Goal: Task Accomplishment & Management: Manage account settings

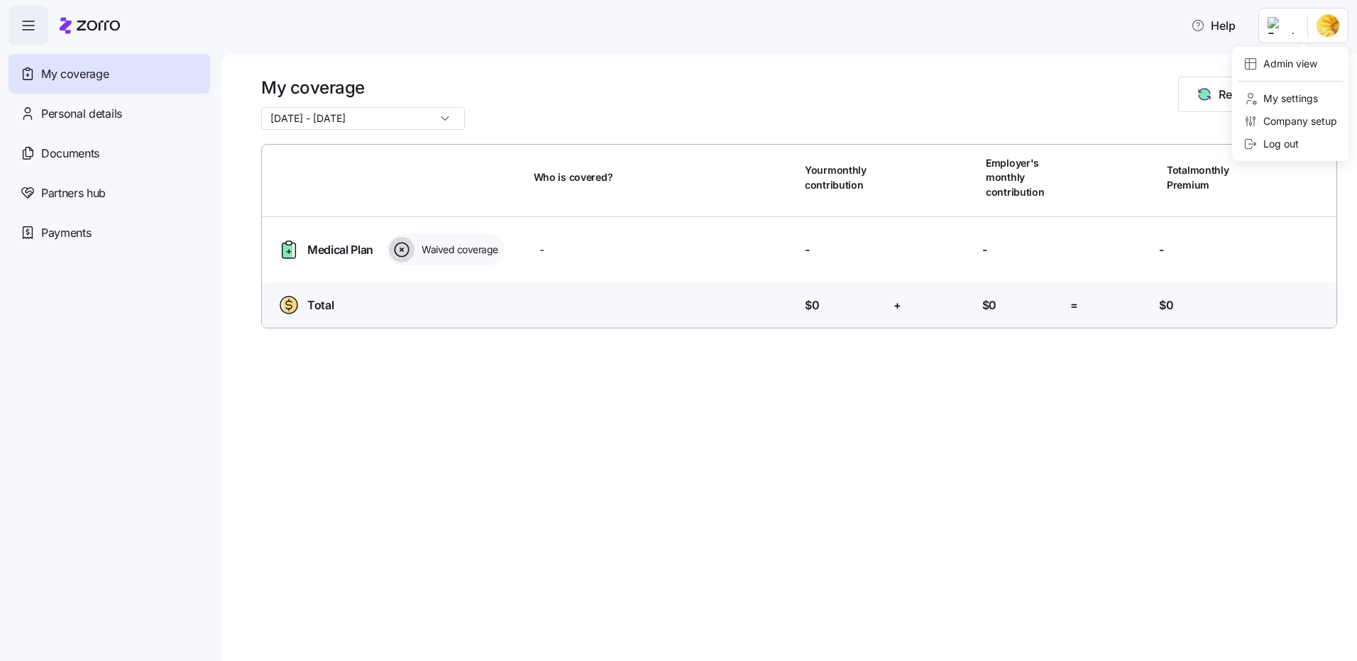
click at [1319, 26] on html "Help My coverage Personal details Documents Partners hub Payments My coverage […" at bounding box center [678, 326] width 1357 height 653
click at [1304, 65] on div "Admin view" at bounding box center [1280, 64] width 74 height 16
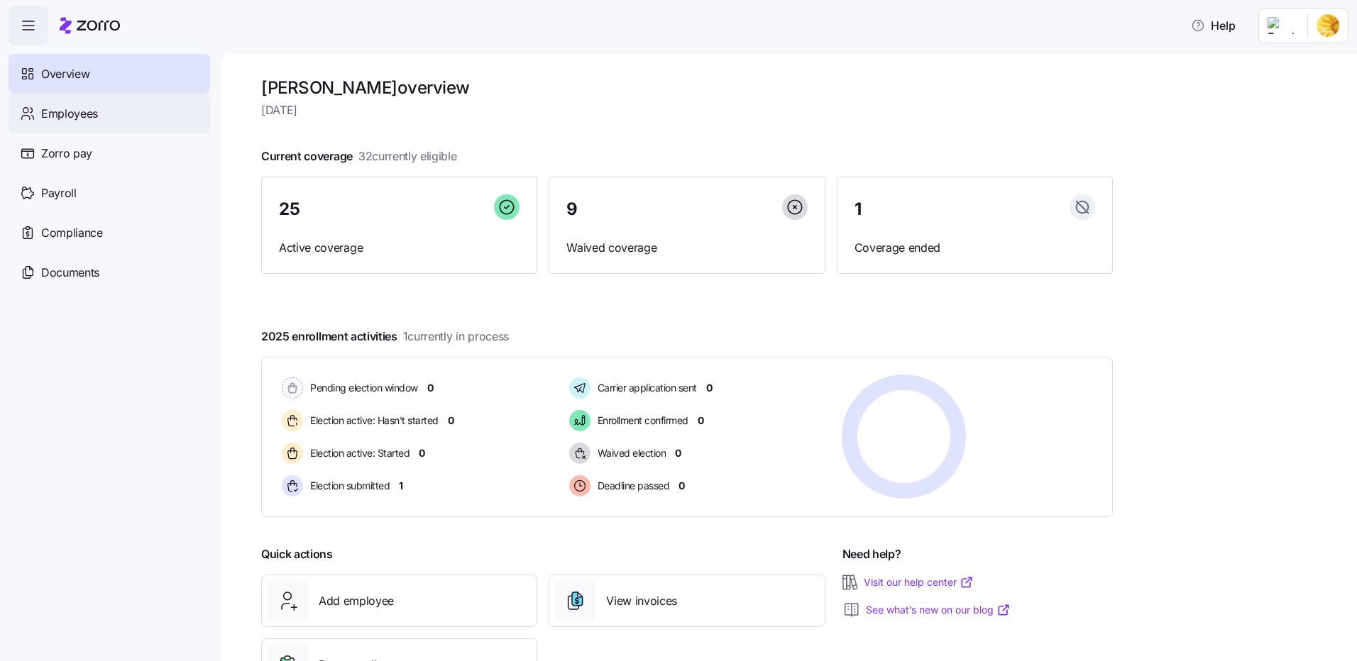
click at [112, 119] on div "Employees" at bounding box center [110, 114] width 202 height 40
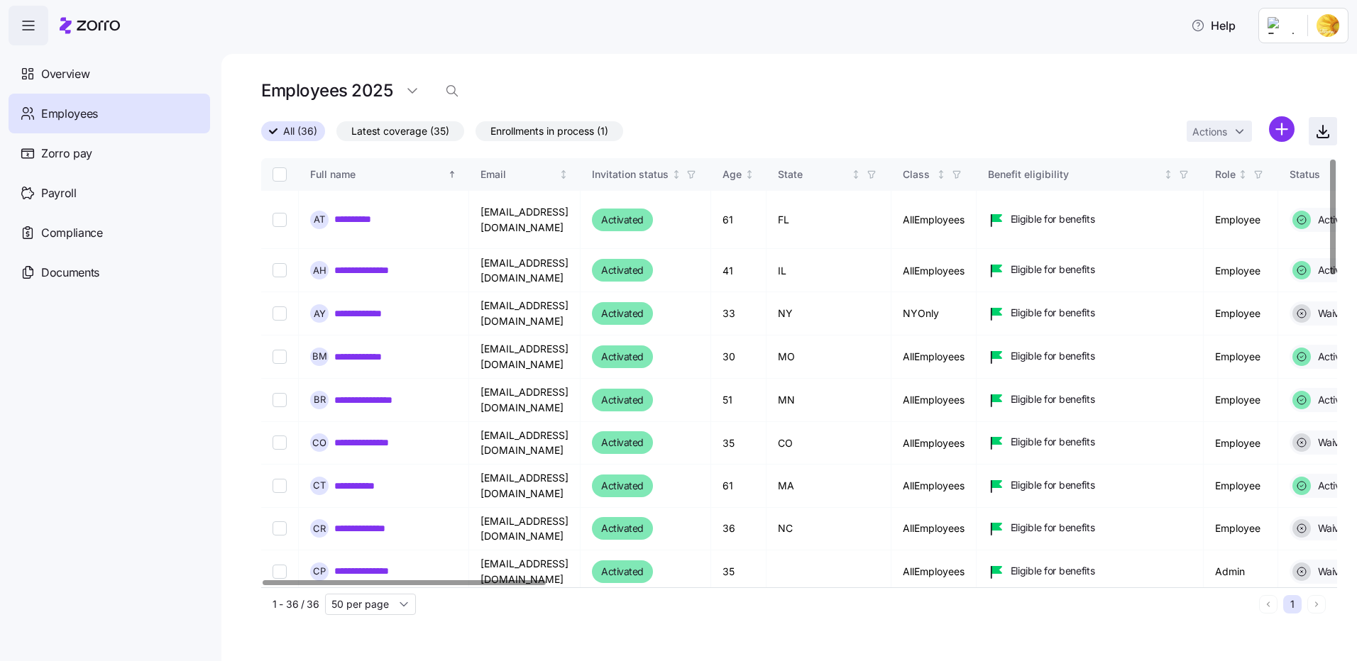
click at [1321, 133] on icon "button" at bounding box center [1322, 133] width 7 height 4
